Goal: Transaction & Acquisition: Purchase product/service

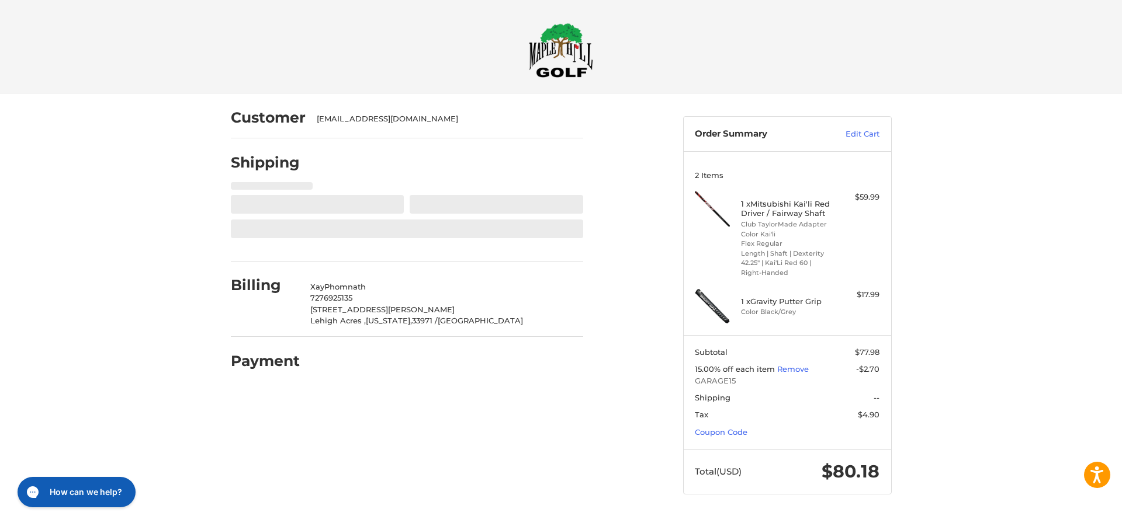
select select "**"
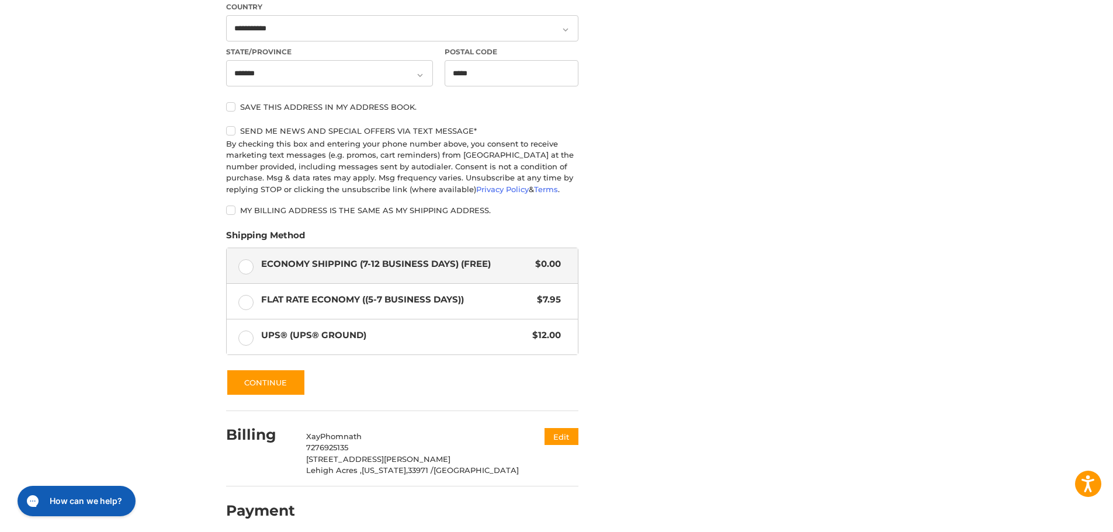
scroll to position [644, 0]
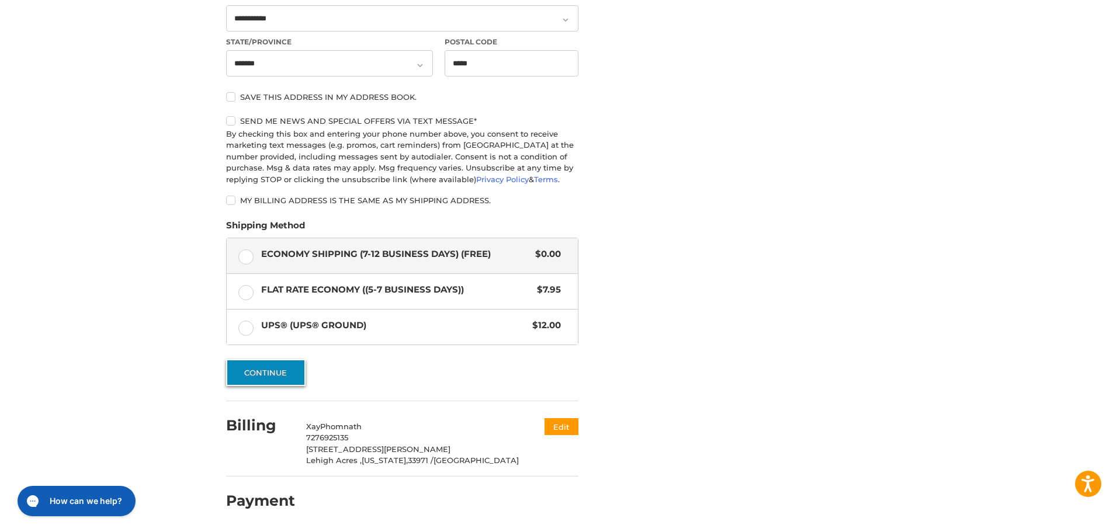
click at [262, 379] on button "Continue" at bounding box center [265, 372] width 79 height 27
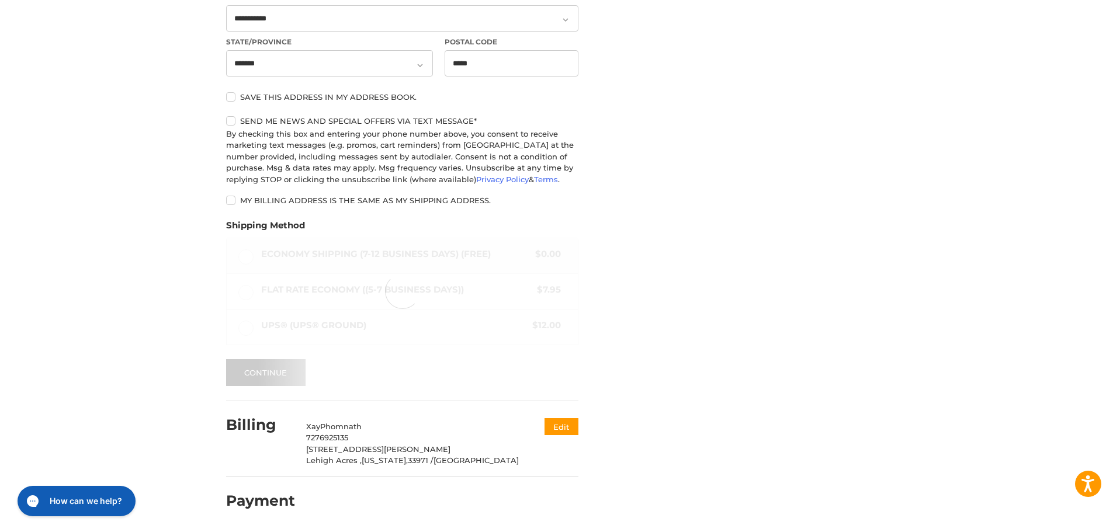
scroll to position [34, 0]
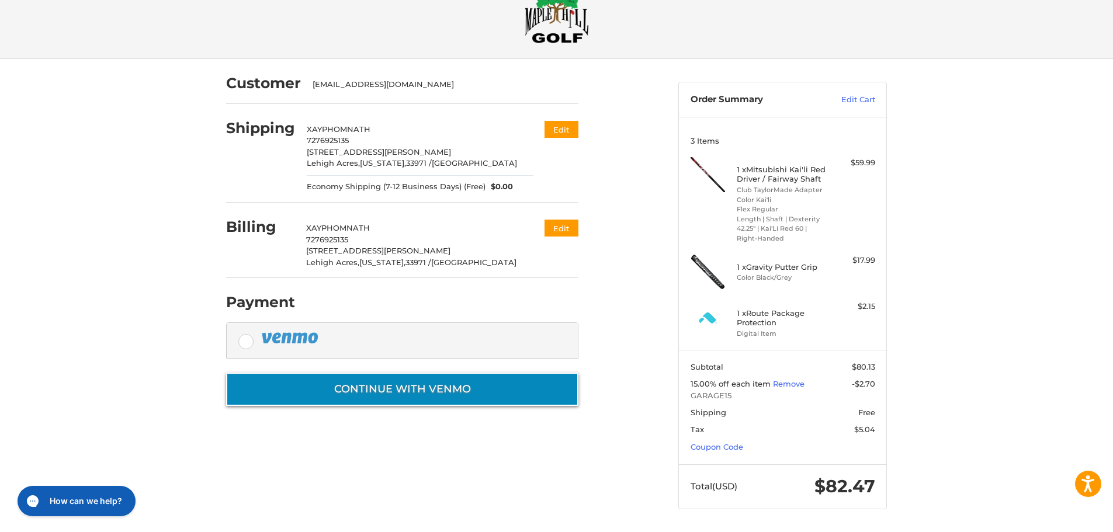
click at [369, 390] on button "Continue with Venmo" at bounding box center [402, 389] width 352 height 33
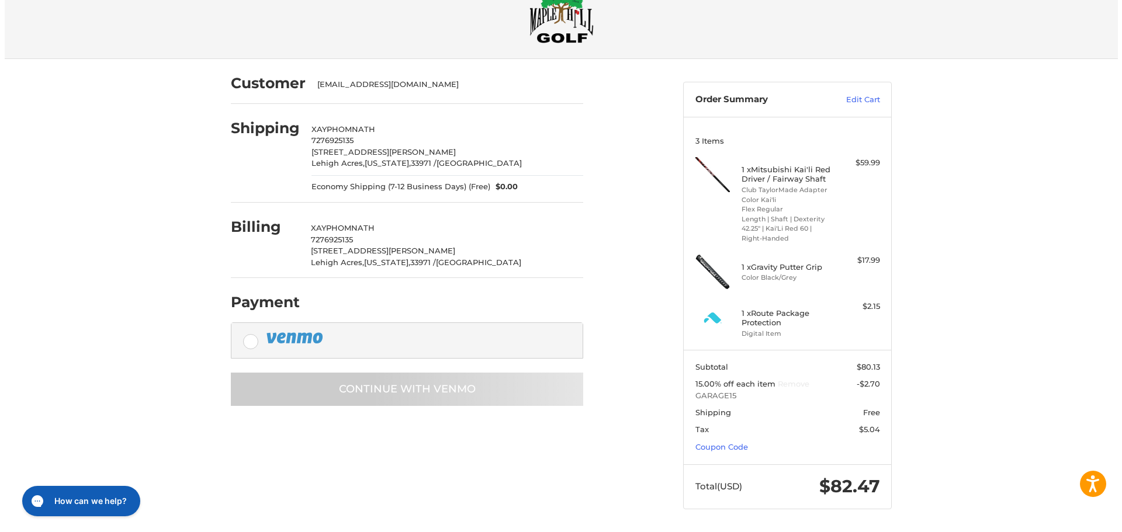
scroll to position [0, 0]
